Goal: Transaction & Acquisition: Purchase product/service

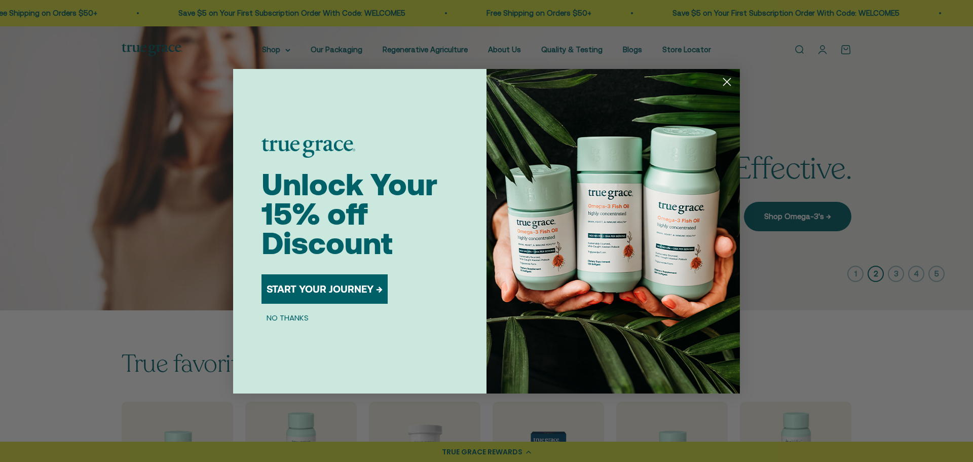
click at [728, 80] on circle "Close dialog" at bounding box center [727, 81] width 17 height 17
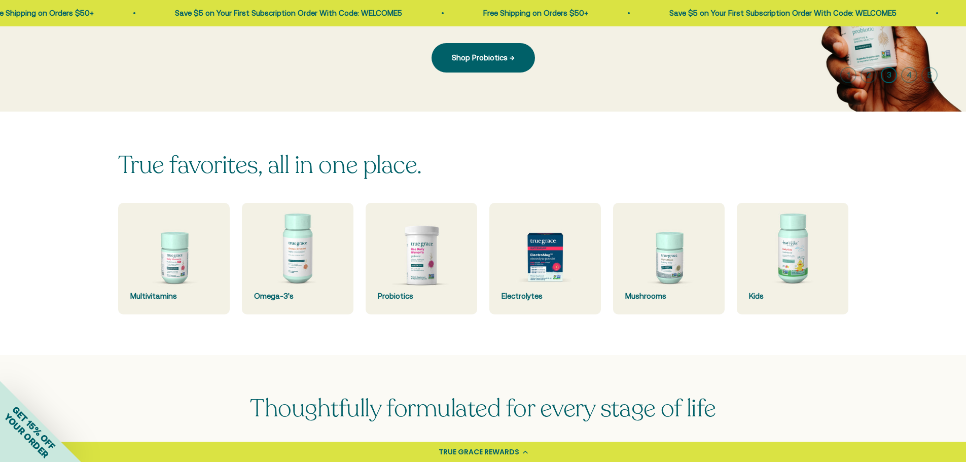
scroll to position [203, 0]
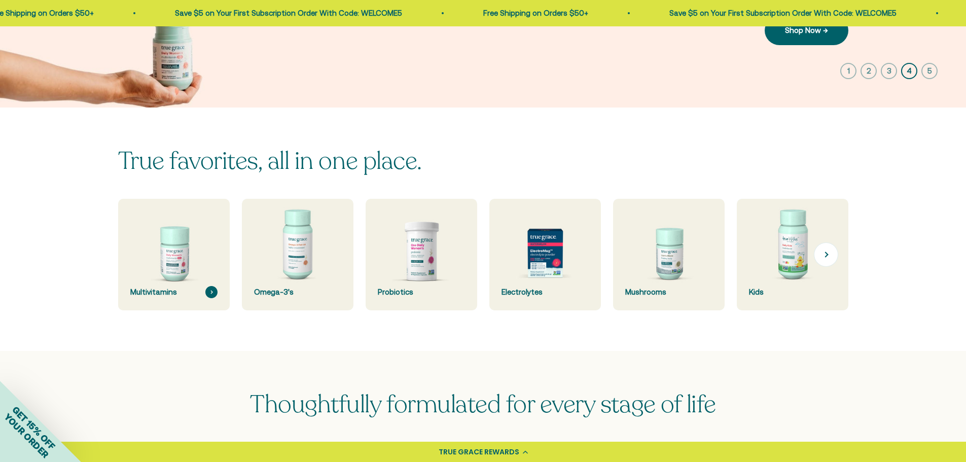
click at [178, 256] on img at bounding box center [174, 255] width 118 height 118
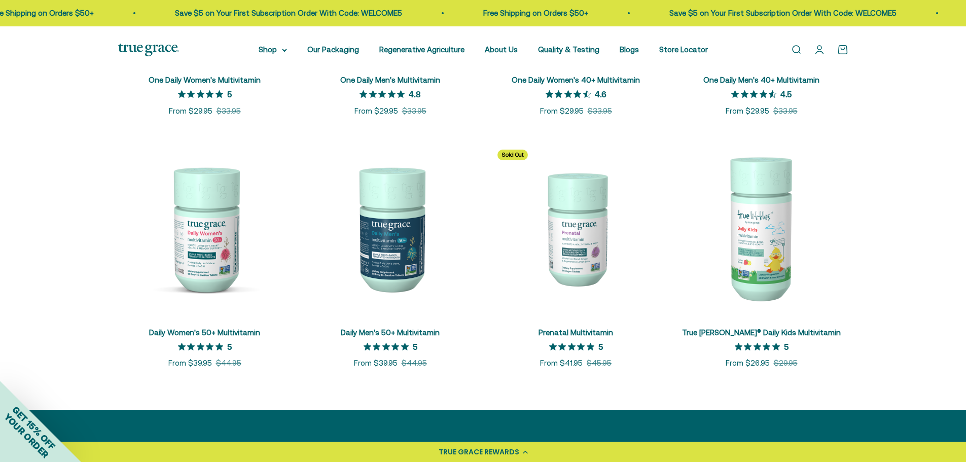
scroll to position [406, 0]
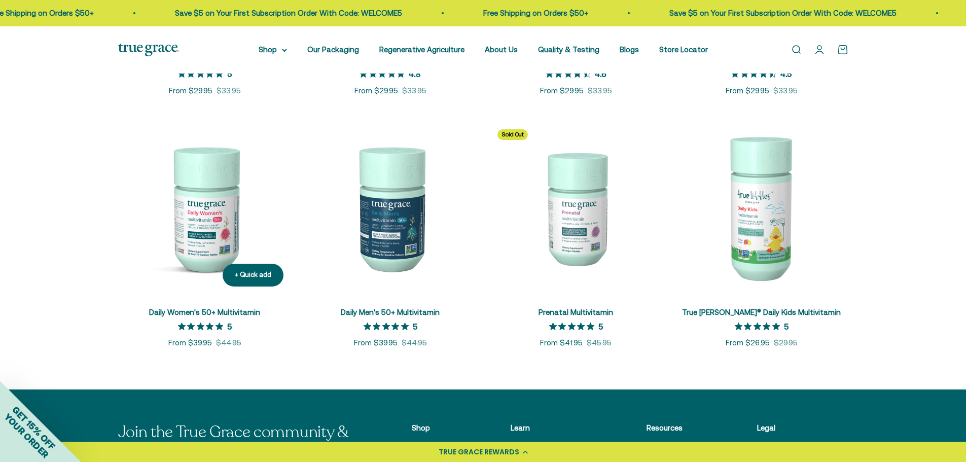
click at [204, 313] on link "Daily Women's 50+ Multivitamin" at bounding box center [204, 312] width 111 height 9
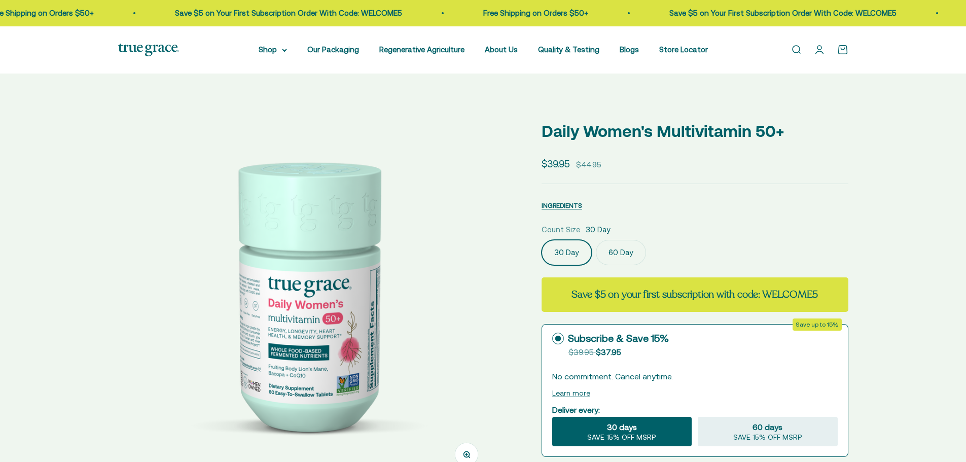
select select "3"
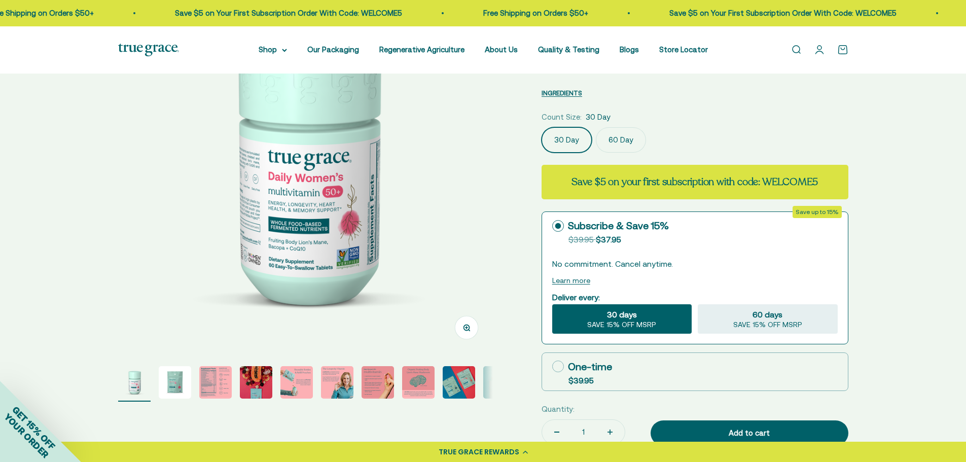
scroll to position [101, 0]
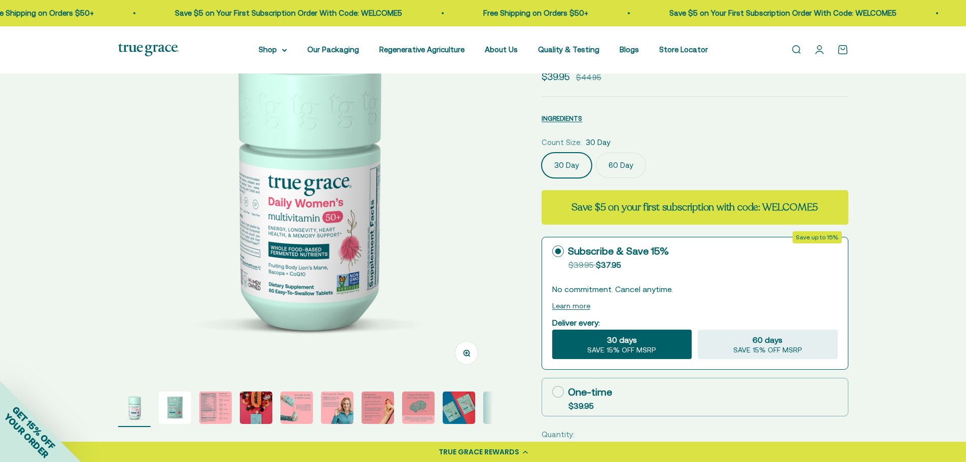
click at [216, 404] on img "Go to item 3" at bounding box center [215, 407] width 32 height 32
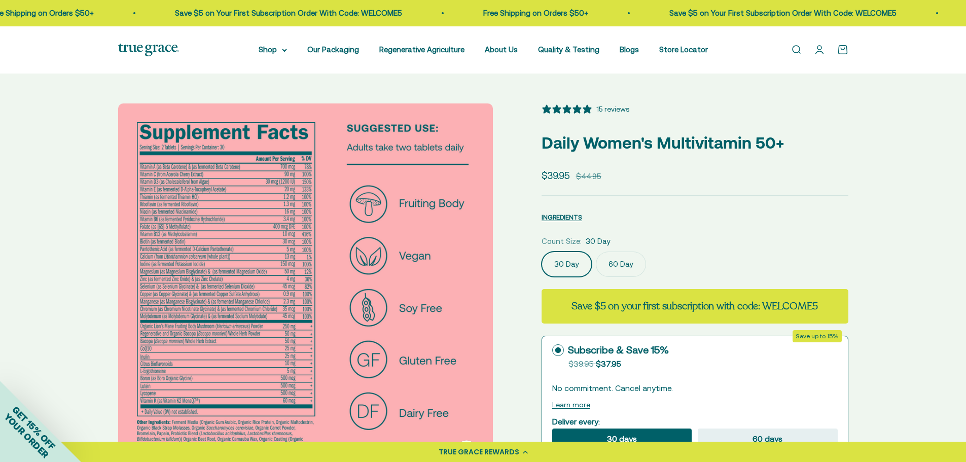
scroll to position [0, 0]
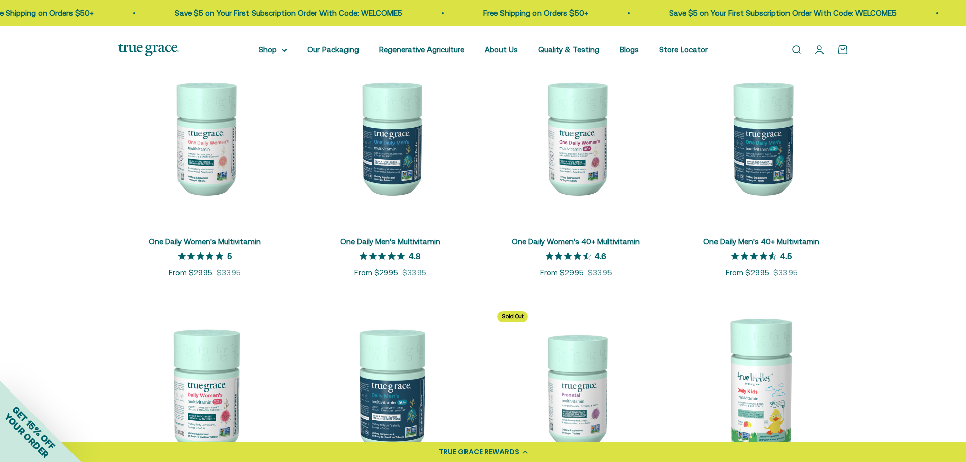
scroll to position [219, 0]
